Goal: Find specific page/section: Find specific page/section

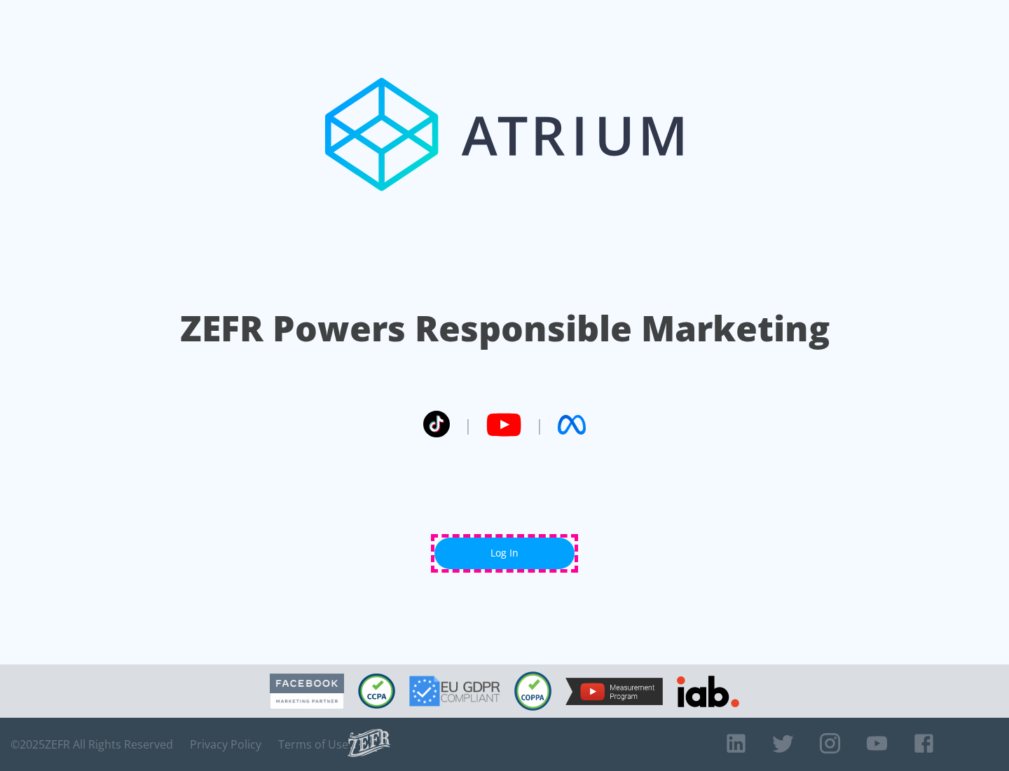
click at [504, 553] on link "Log In" at bounding box center [504, 553] width 140 height 32
